Goal: Task Accomplishment & Management: Manage account settings

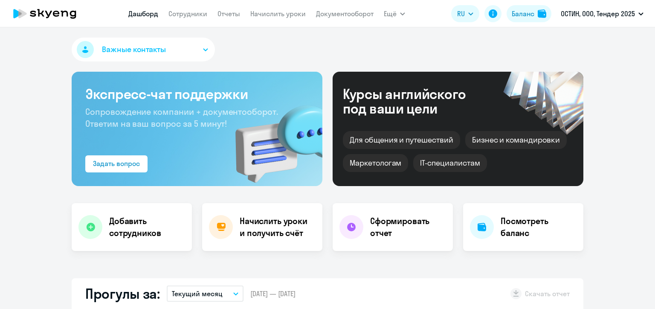
select select "30"
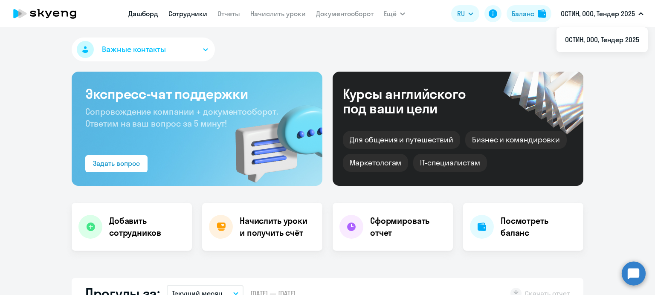
click at [191, 14] on link "Сотрудники" at bounding box center [187, 13] width 39 height 9
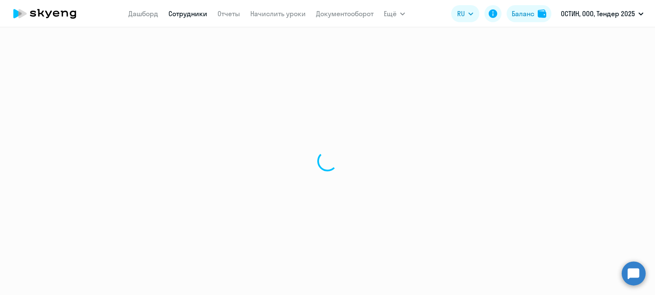
select select "30"
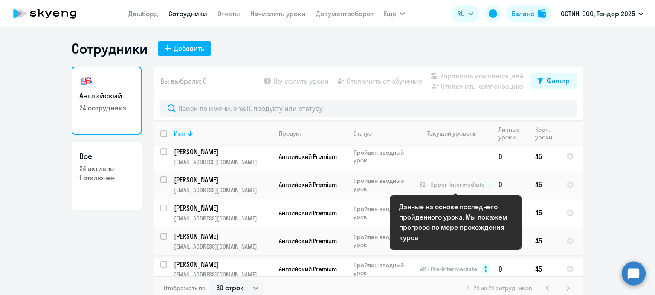
scroll to position [384, 0]
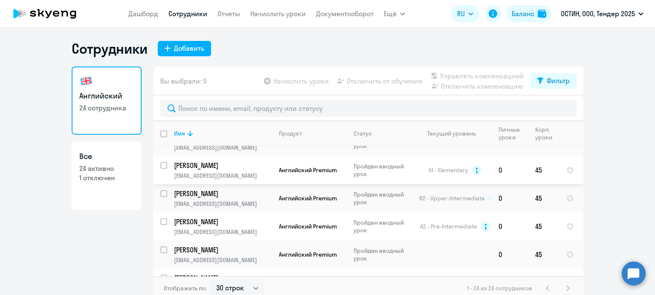
click at [160, 170] on input "select row 73550" at bounding box center [168, 170] width 17 height 17
checkbox input "true"
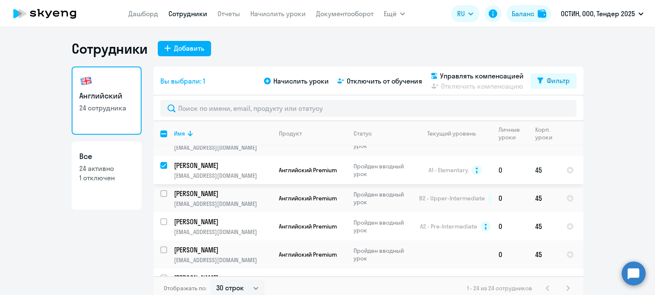
click at [167, 165] on td "[PERSON_NAME] [PERSON_NAME][EMAIL_ADDRESS][DOMAIN_NAME]" at bounding box center [219, 170] width 105 height 28
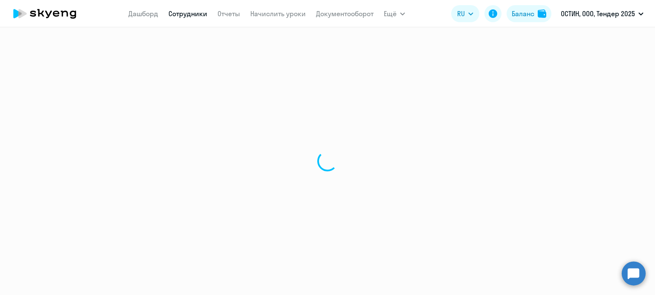
select select "english"
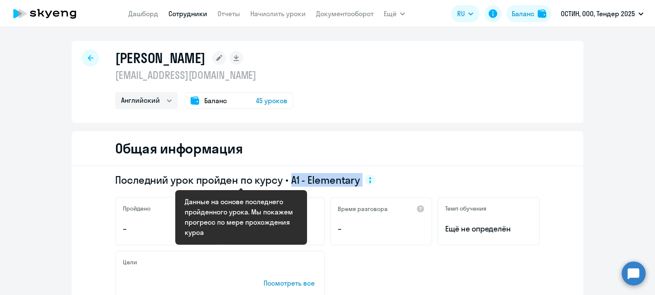
drag, startPoint x: 309, startPoint y: 177, endPoint x: 358, endPoint y: 179, distance: 49.5
click at [358, 179] on span "Последний урок пройден по курсу • A1 - Elementary" at bounding box center [245, 180] width 260 height 14
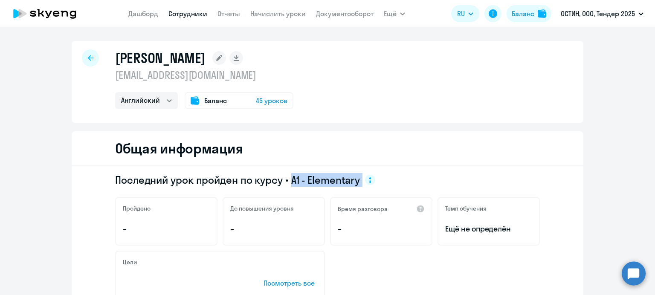
click at [176, 15] on link "Сотрудники" at bounding box center [187, 13] width 39 height 9
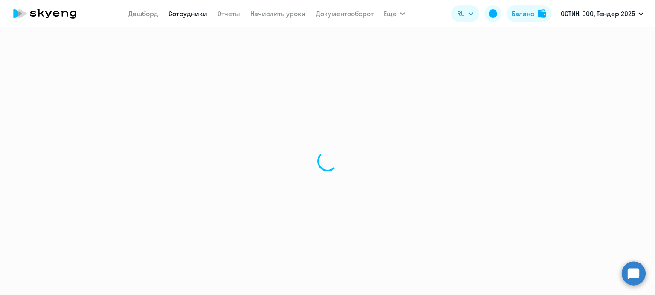
select select "30"
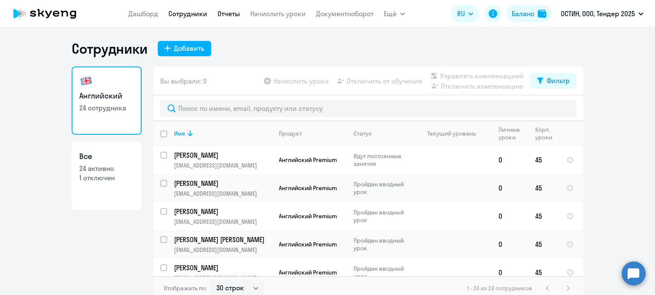
click at [228, 17] on link "Отчеты" at bounding box center [228, 13] width 23 height 9
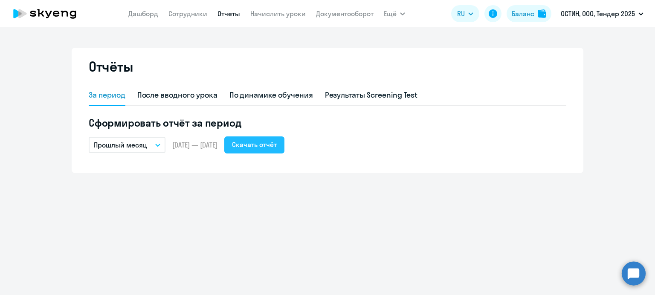
click at [277, 145] on div "Скачать отчёт" at bounding box center [254, 144] width 45 height 10
click at [264, 94] on div "По динамике обучения" at bounding box center [271, 95] width 84 height 11
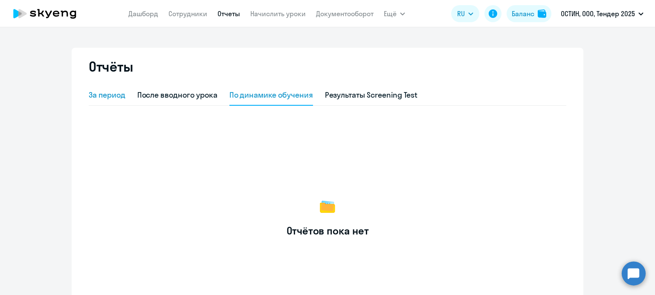
click at [99, 92] on div "За период" at bounding box center [107, 95] width 37 height 11
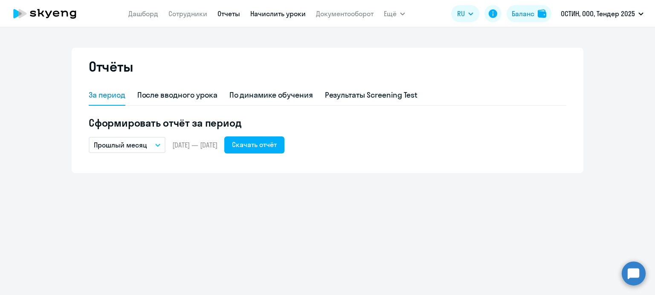
click at [271, 13] on link "Начислить уроки" at bounding box center [277, 13] width 55 height 9
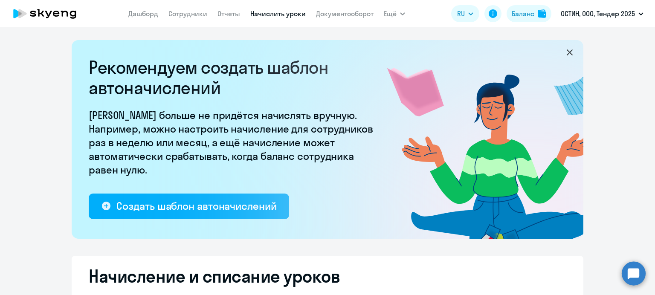
select select "10"
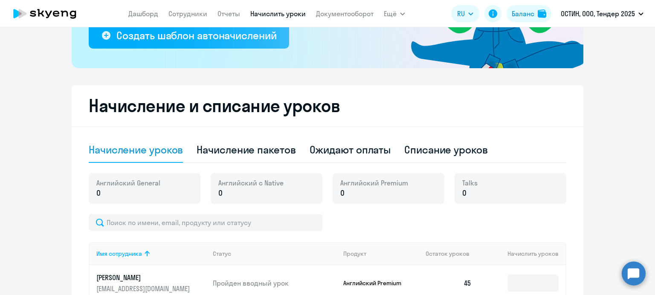
scroll to position [341, 0]
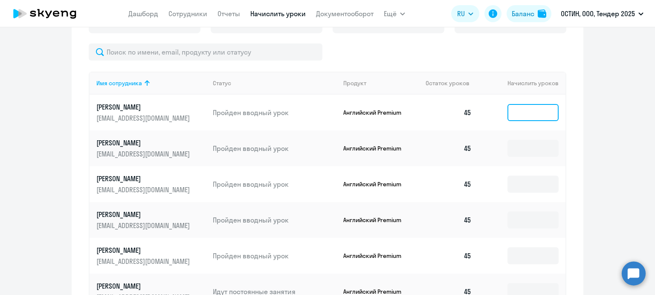
click at [527, 109] on input at bounding box center [532, 112] width 51 height 17
type input "9"
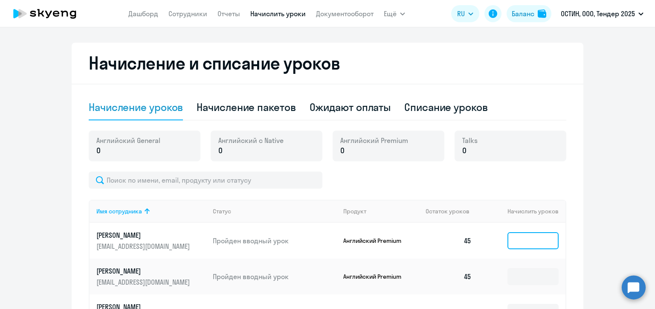
scroll to position [256, 0]
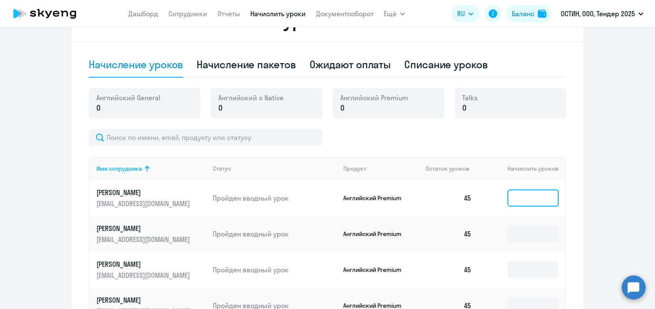
type input "0"
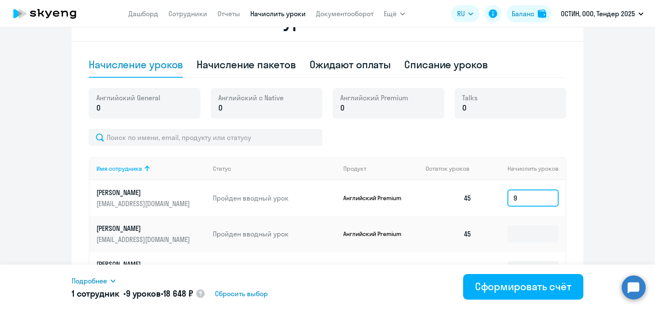
type input "9"
click at [253, 64] on div "Начисление пакетов" at bounding box center [245, 65] width 99 height 14
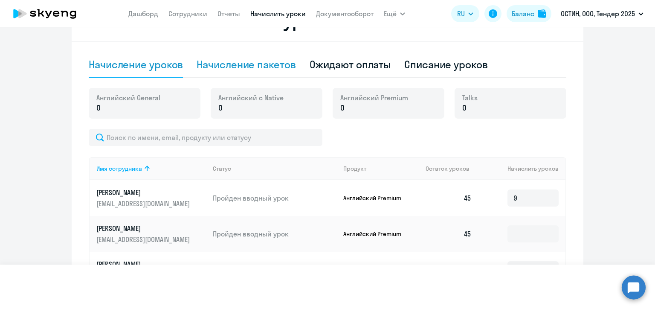
select select "10"
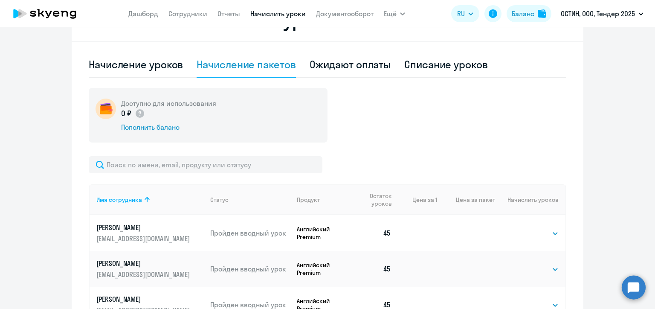
scroll to position [341, 0]
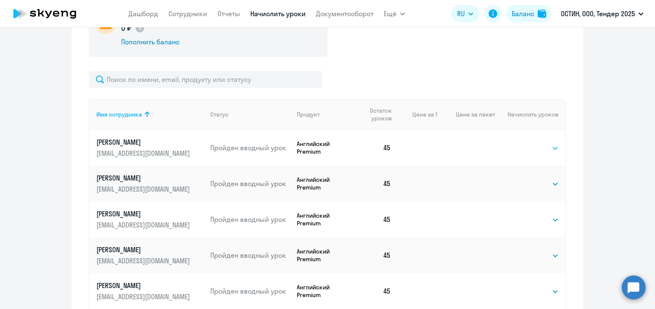
click at [546, 150] on select "Выбрать 4 8 14 16 32 64 96 128" at bounding box center [540, 148] width 35 height 10
click at [459, 62] on div "Доступно для использования 0 ₽ Пополнить баланс Имя сотрудника Статус Продукт О…" at bounding box center [327, 257] width 477 height 509
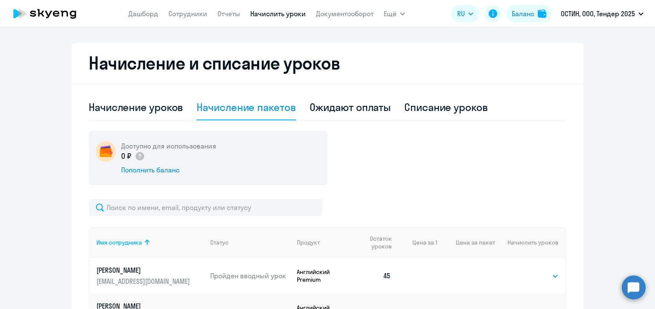
click at [130, 71] on h2 "Начисление и списание уроков" at bounding box center [327, 63] width 477 height 20
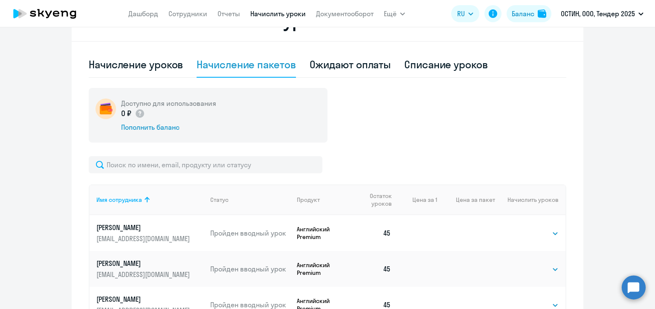
click at [132, 107] on h5 "Доступно для использования" at bounding box center [168, 102] width 95 height 9
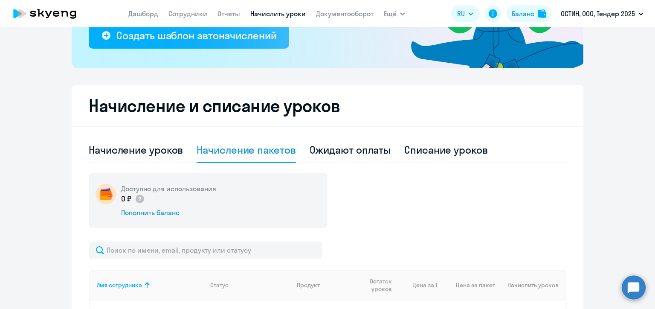
scroll to position [0, 0]
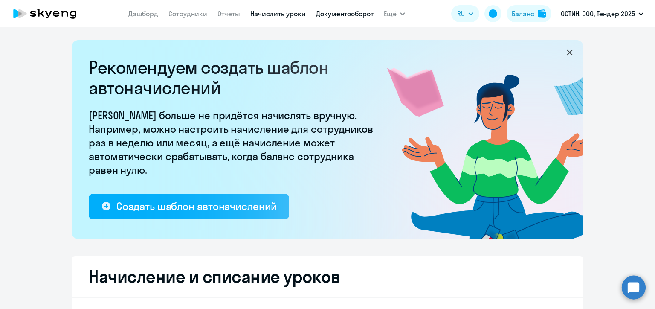
click at [342, 17] on link "Документооборот" at bounding box center [345, 13] width 58 height 9
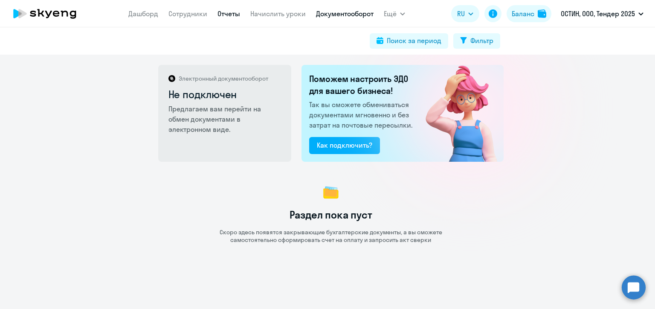
click at [225, 13] on link "Отчеты" at bounding box center [228, 13] width 23 height 9
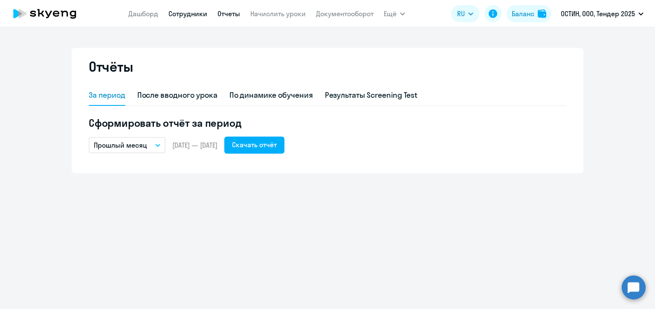
click at [181, 12] on link "Сотрудники" at bounding box center [187, 13] width 39 height 9
select select "30"
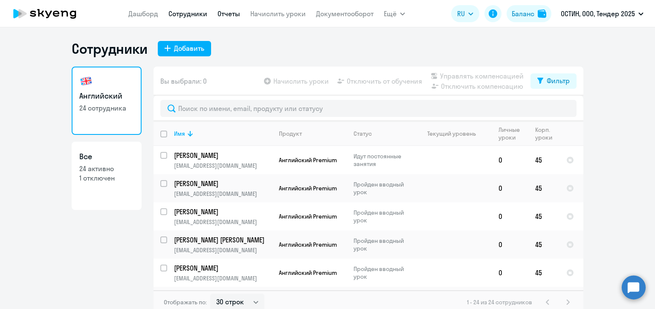
click at [225, 12] on link "Отчеты" at bounding box center [228, 13] width 23 height 9
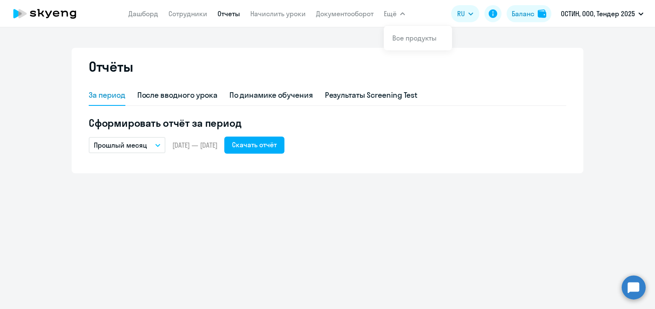
click at [393, 12] on span "Ещё" at bounding box center [390, 14] width 13 height 10
click at [408, 38] on link "Все продукты" at bounding box center [414, 38] width 44 height 9
